Goal: Find specific page/section: Find specific page/section

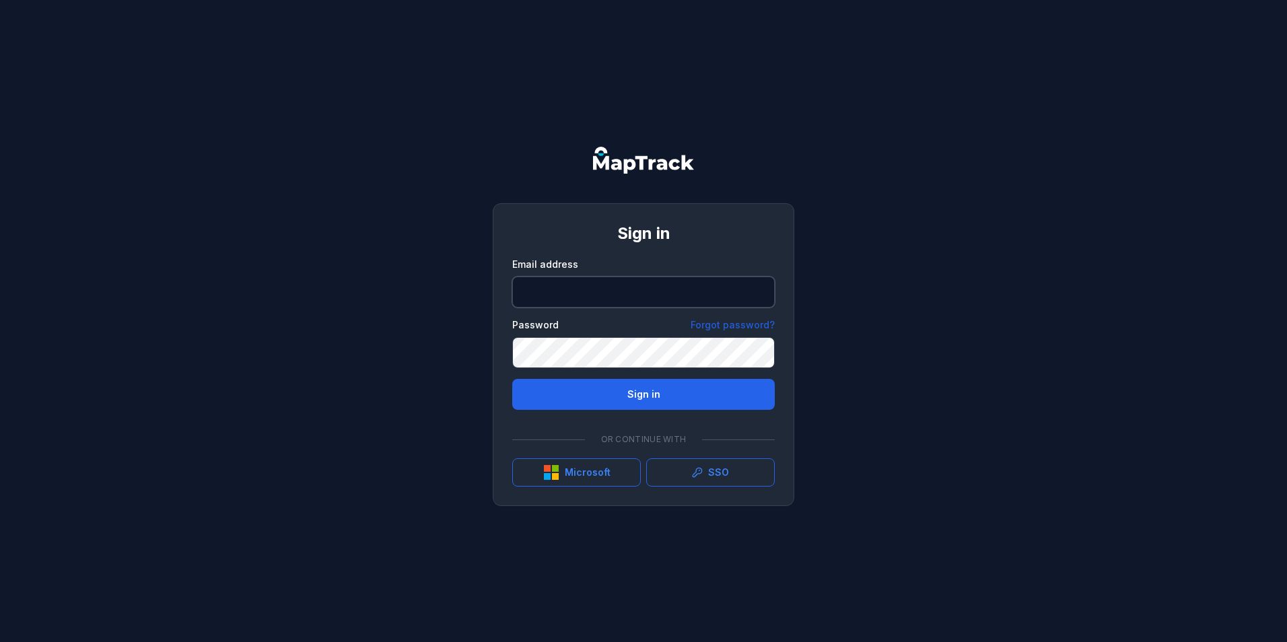
click at [636, 289] on input "email" at bounding box center [643, 292] width 262 height 31
type input "**********"
click at [695, 391] on button "Sign in" at bounding box center [643, 394] width 262 height 31
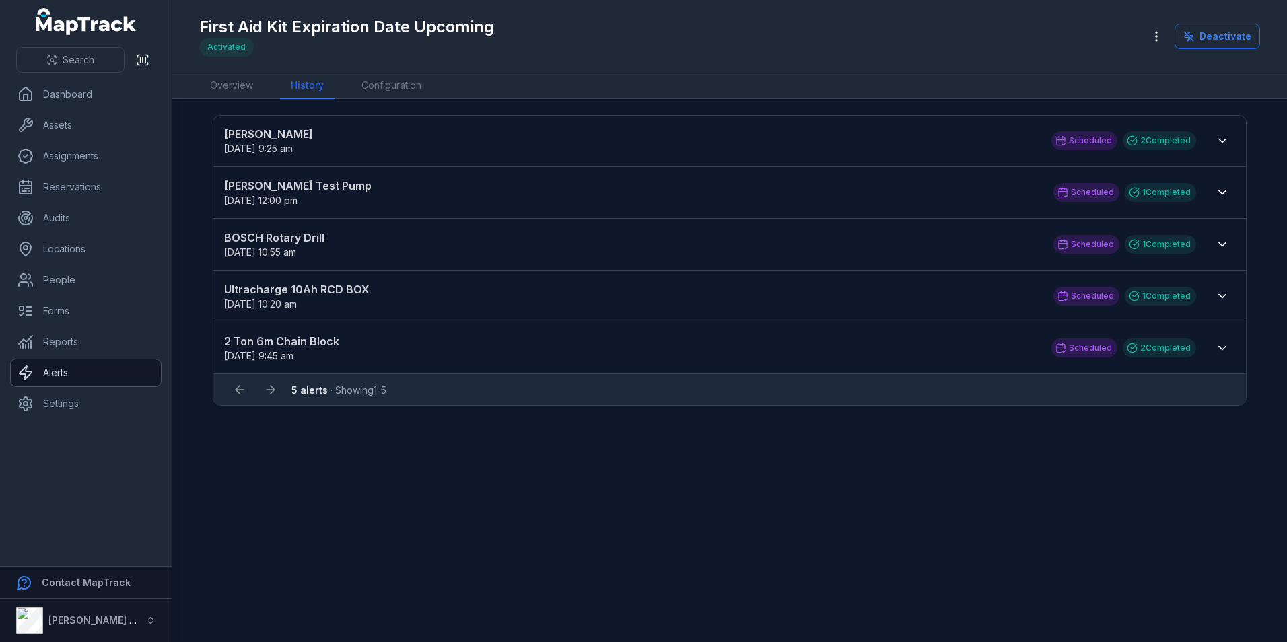
click at [80, 379] on link "Alerts" at bounding box center [86, 372] width 150 height 27
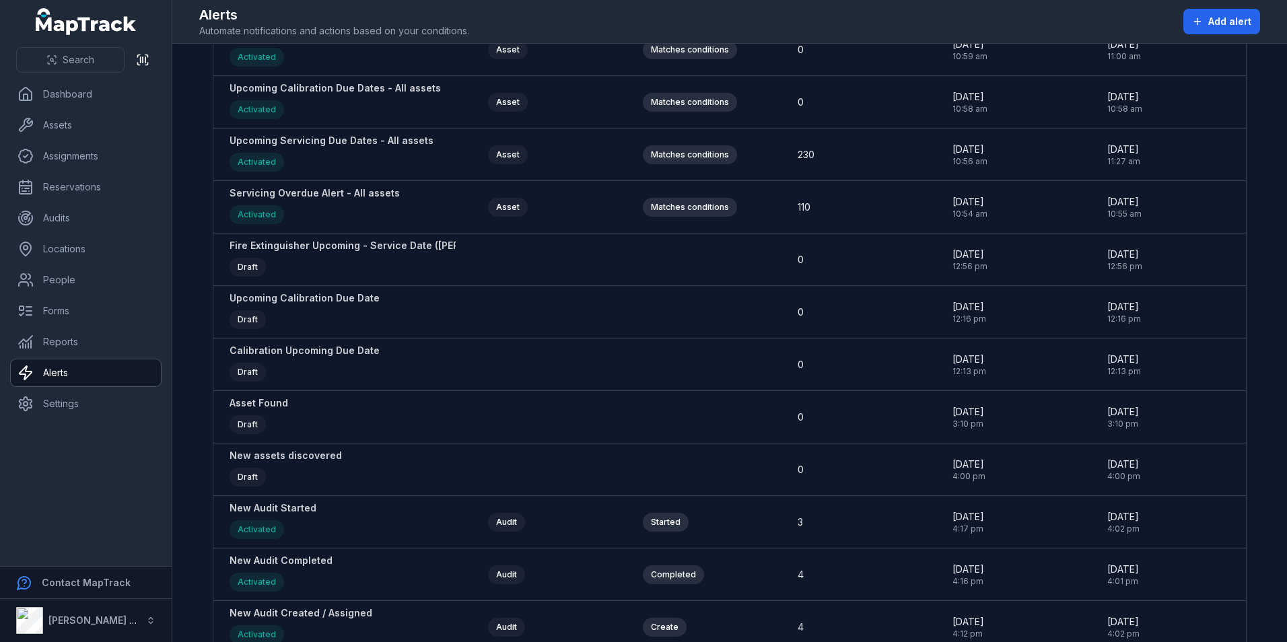
scroll to position [404, 0]
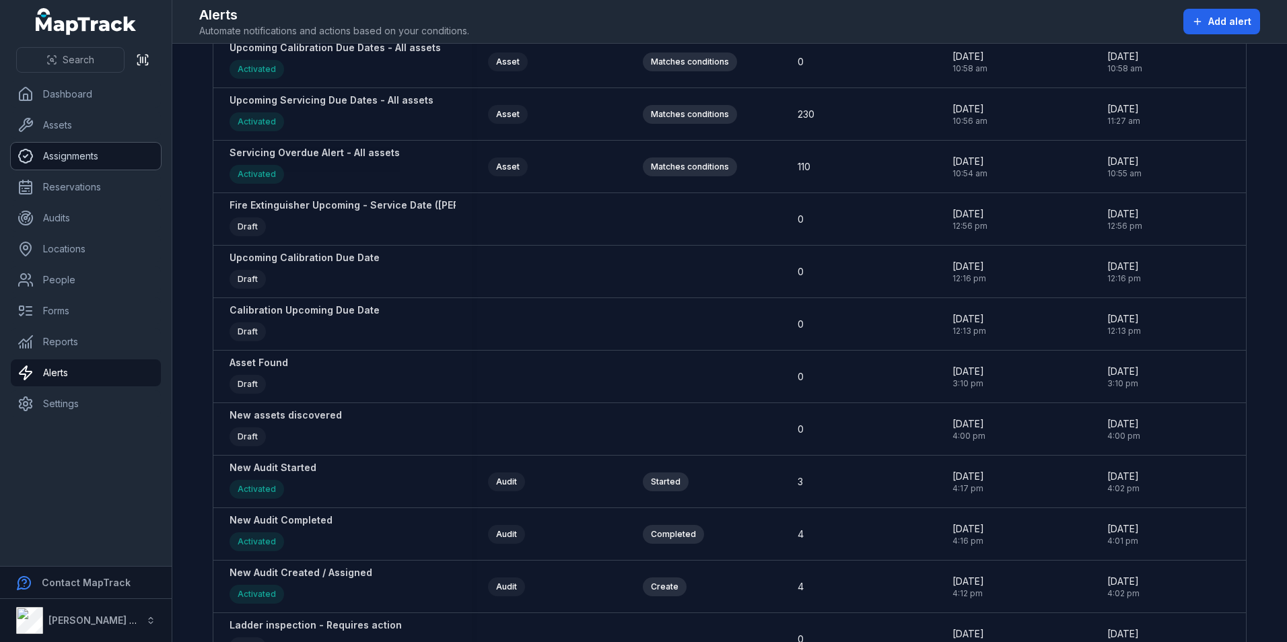
click at [79, 155] on link "Assignments" at bounding box center [86, 156] width 150 height 27
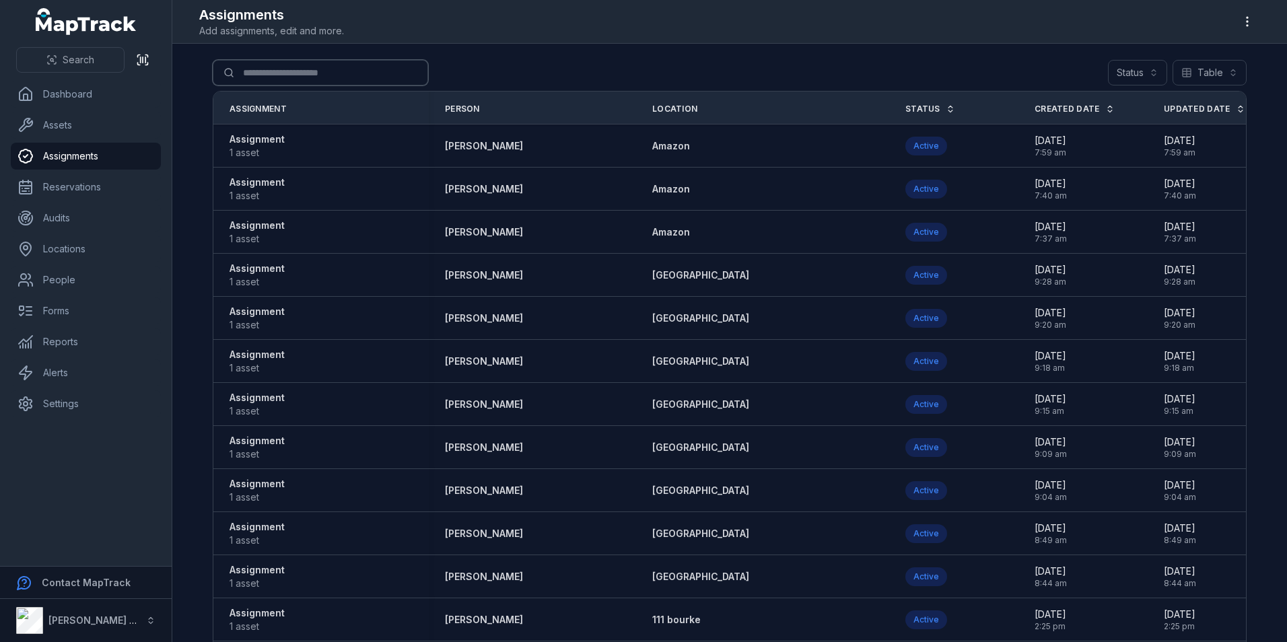
click at [285, 79] on input "Search for assignments" at bounding box center [320, 73] width 215 height 26
click at [94, 124] on link "Assets" at bounding box center [86, 125] width 150 height 27
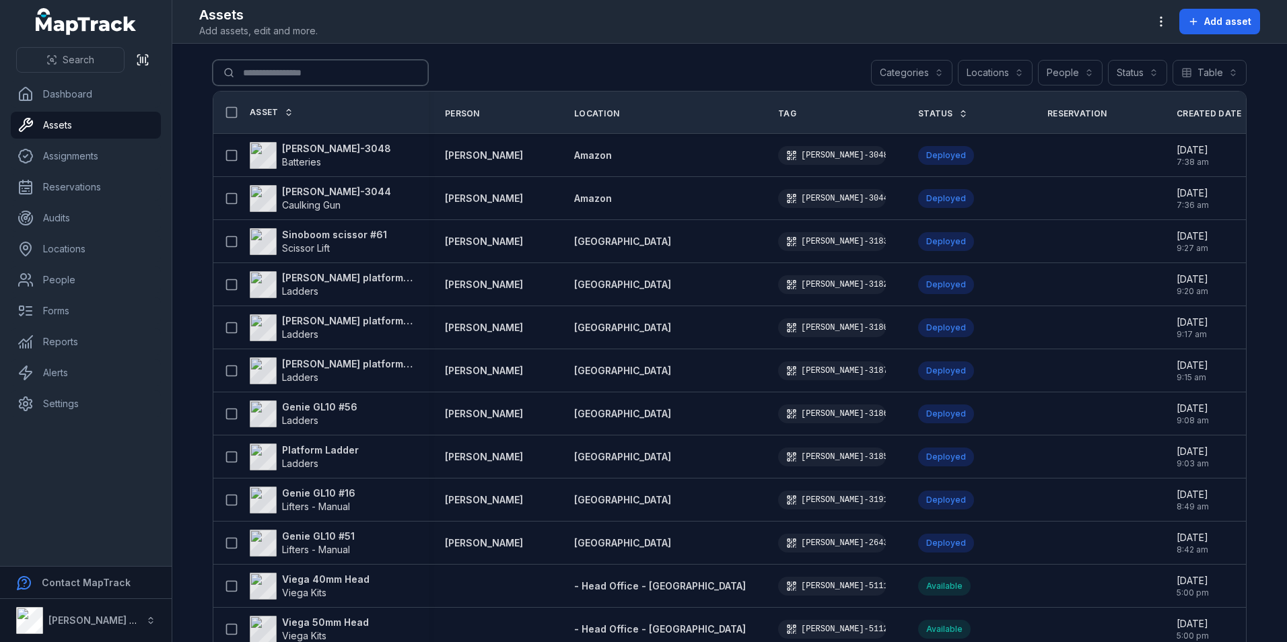
click at [332, 65] on input "Search for assets" at bounding box center [320, 73] width 215 height 26
type input "*********"
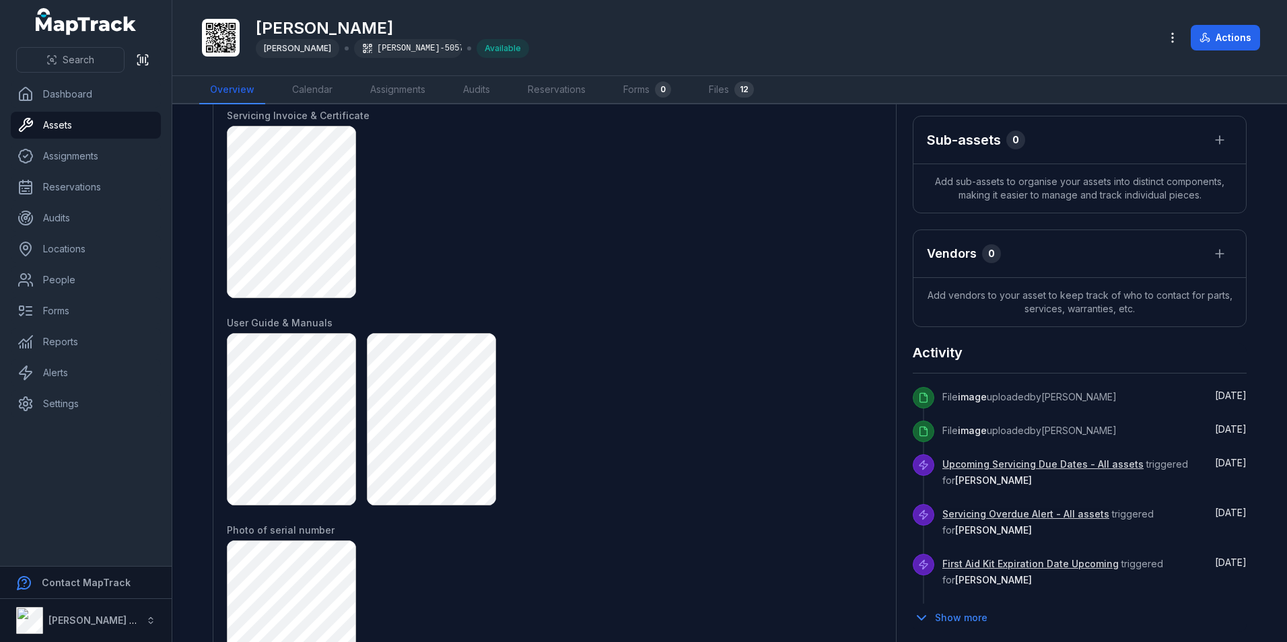
scroll to position [336, 0]
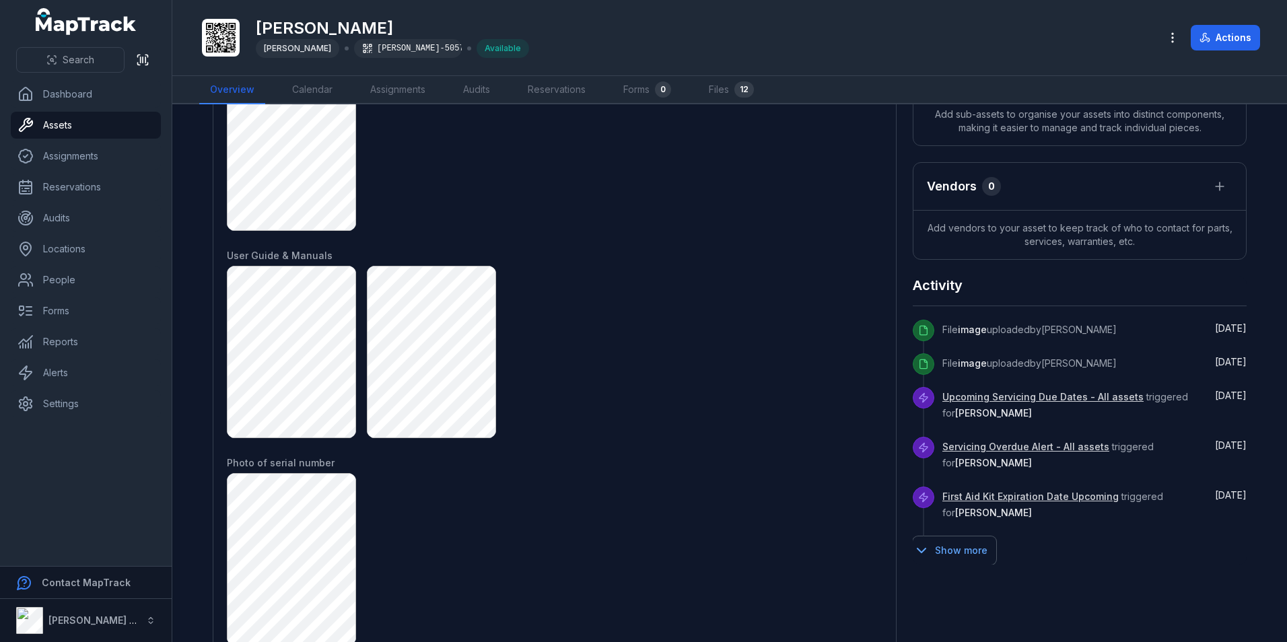
click at [962, 549] on button "Show more" at bounding box center [954, 550] width 83 height 28
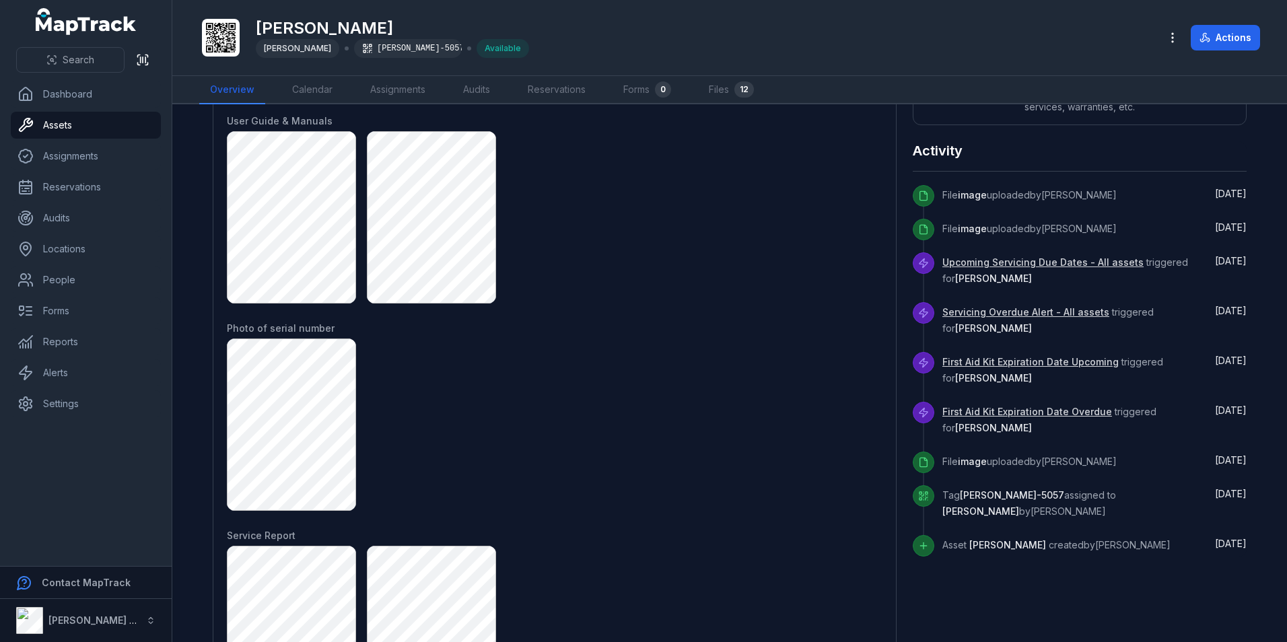
scroll to position [404, 0]
